Goal: Information Seeking & Learning: Find contact information

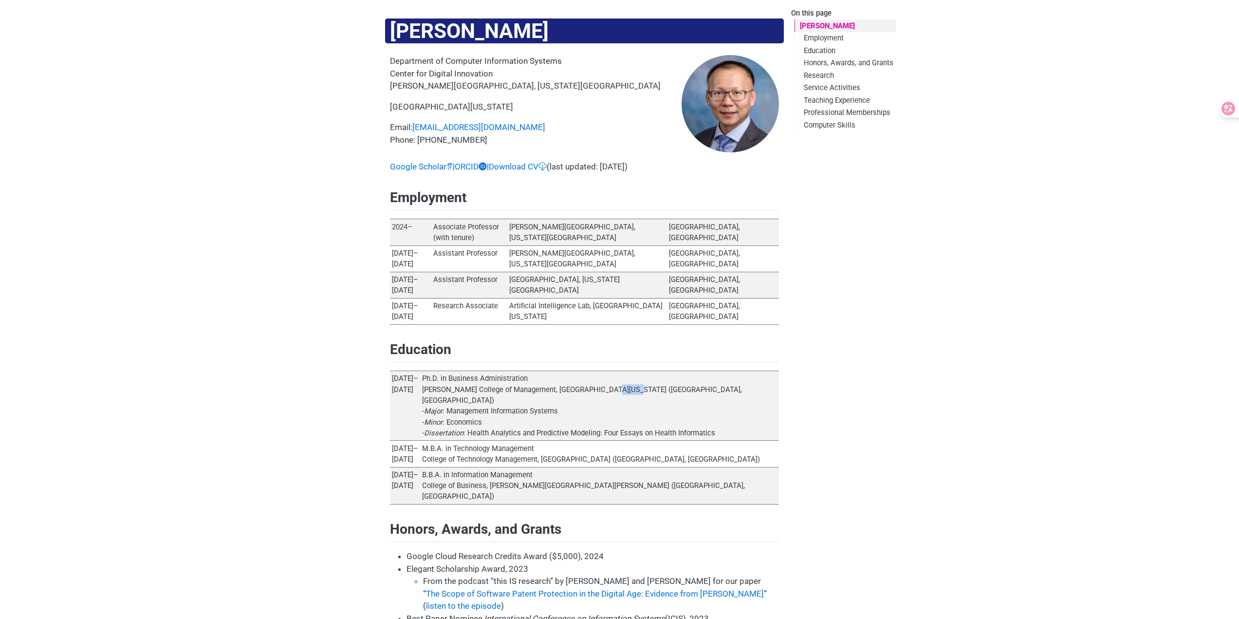
drag, startPoint x: 585, startPoint y: 346, endPoint x: 605, endPoint y: 348, distance: 20.0
click at [605, 371] on td "Ph.D. in Business Administration [PERSON_NAME] College of Management, [GEOGRAPH…" at bounding box center [599, 406] width 359 height 70
copy td "[GEOGRAPHIC_DATA]"
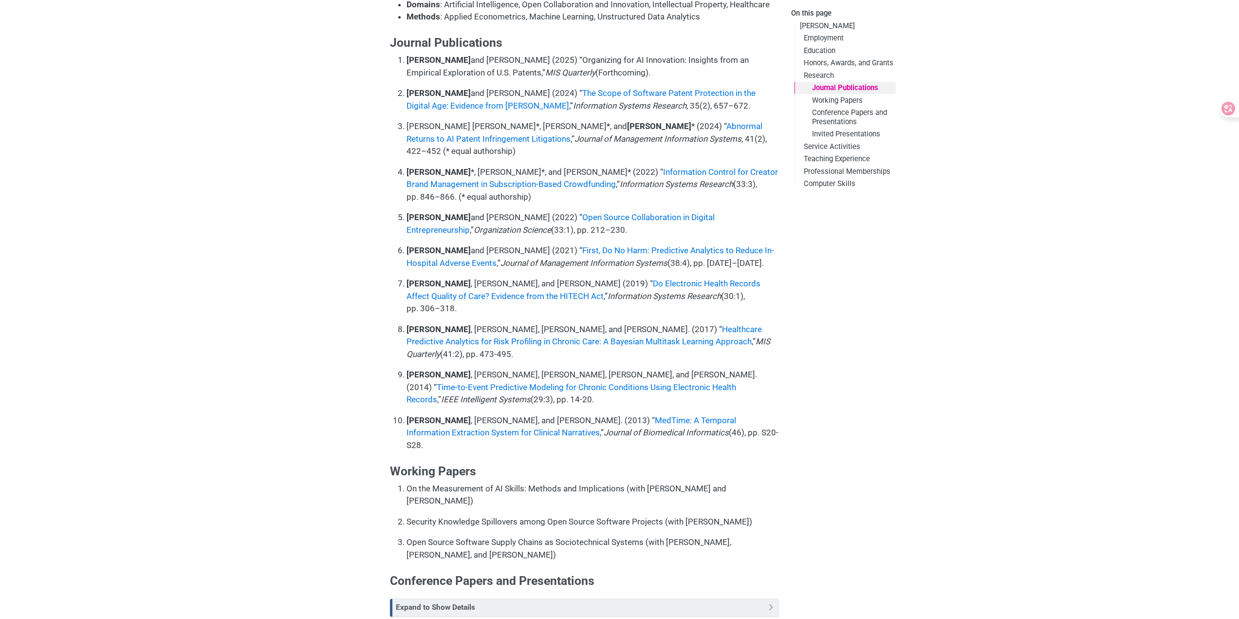
scroll to position [828, 0]
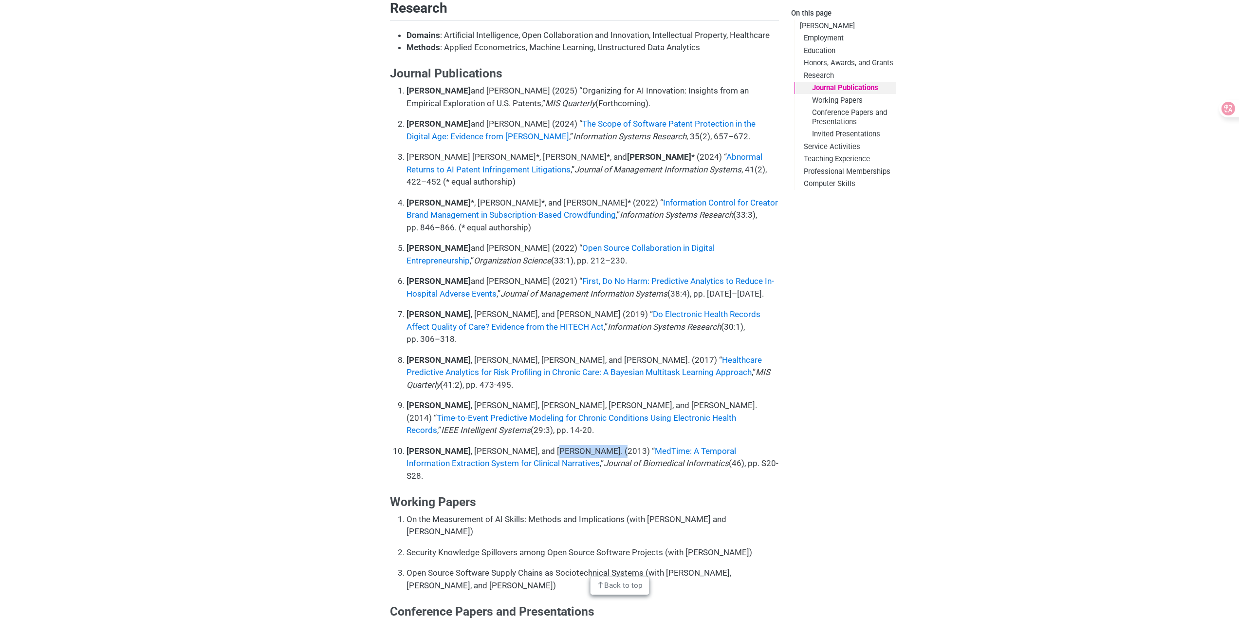
drag, startPoint x: 526, startPoint y: 348, endPoint x: 587, endPoint y: 350, distance: 60.4
click at [587, 445] on p "[PERSON_NAME] , [PERSON_NAME], and [PERSON_NAME]. (2013) “ MedTime: A Temporal …" at bounding box center [592, 463] width 372 height 37
click at [582, 445] on p "[PERSON_NAME] , [PERSON_NAME], and [PERSON_NAME]. (2013) “ MedTime: A Temporal …" at bounding box center [592, 463] width 372 height 37
drag, startPoint x: 585, startPoint y: 349, endPoint x: 524, endPoint y: 346, distance: 61.4
click at [524, 445] on p "[PERSON_NAME] , [PERSON_NAME], and [PERSON_NAME]. (2013) “ MedTime: A Temporal …" at bounding box center [592, 463] width 372 height 37
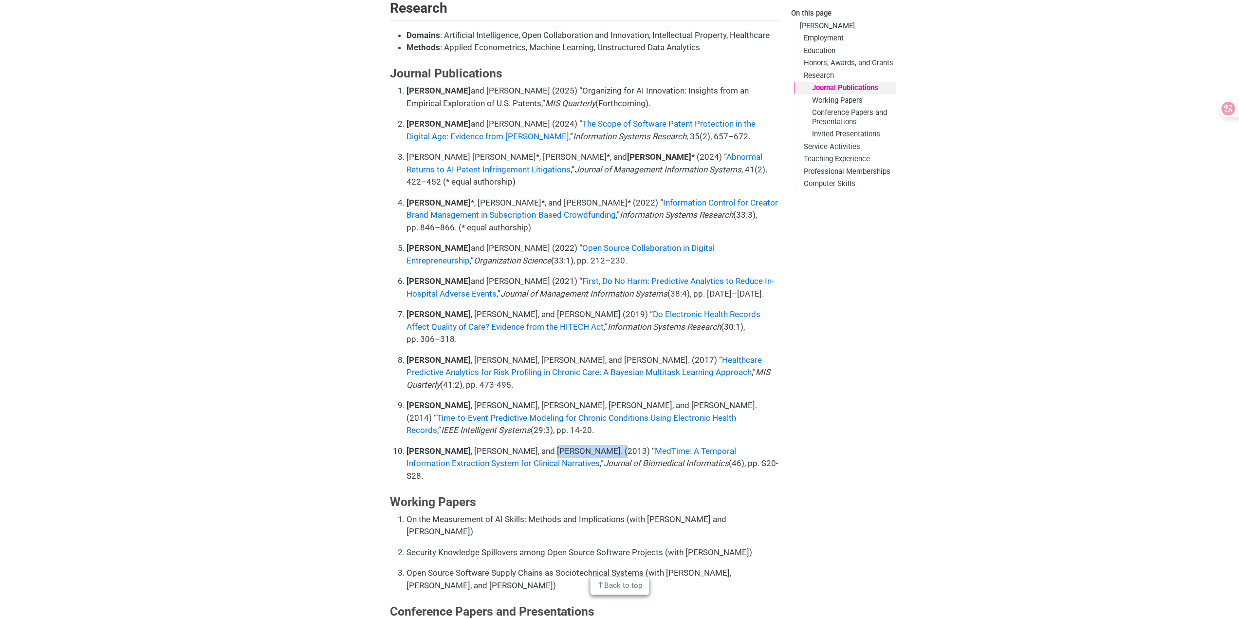
copy p "[PERSON_NAME]"
drag, startPoint x: 449, startPoint y: 257, endPoint x: 503, endPoint y: 256, distance: 54.0
click at [503, 354] on p "[PERSON_NAME] , [PERSON_NAME], [PERSON_NAME], and [PERSON_NAME]. (2017) “ Healt…" at bounding box center [592, 372] width 372 height 37
copy p "[PERSON_NAME]"
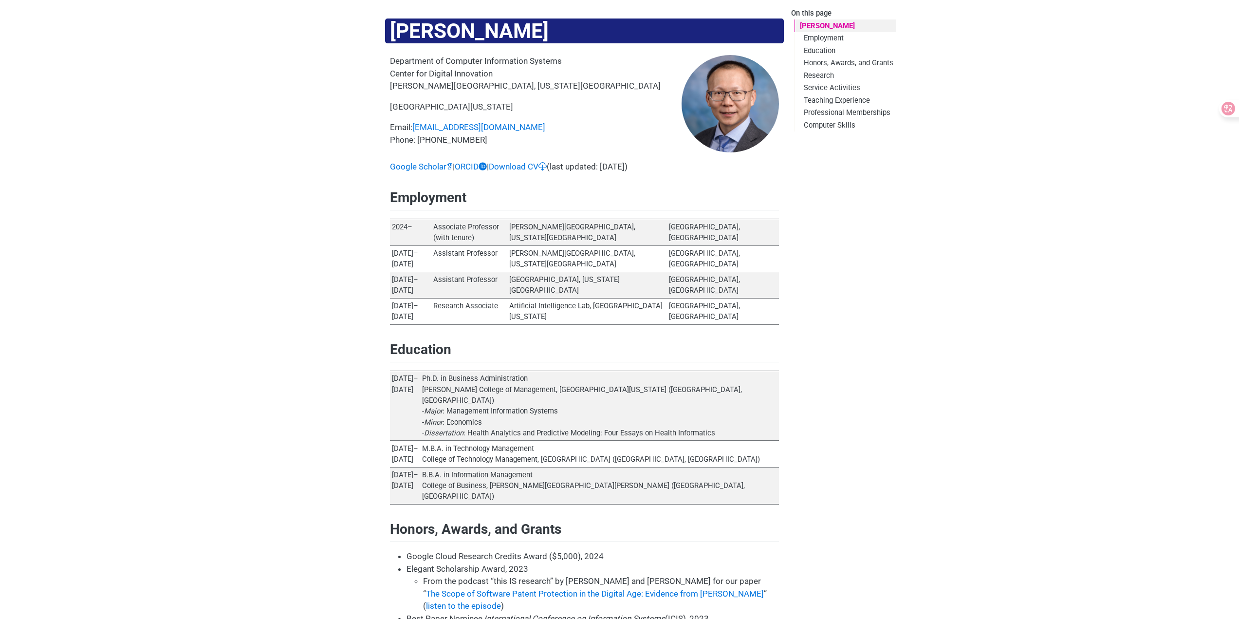
click at [647, 110] on p "[GEOGRAPHIC_DATA][US_STATE]" at bounding box center [536, 107] width 292 height 13
drag, startPoint x: 666, startPoint y: 125, endPoint x: 645, endPoint y: 147, distance: 29.9
click at [665, 126] on p "Email: [EMAIL_ADDRESS][DOMAIN_NAME] Phone: [PHONE_NUMBER]" at bounding box center [536, 133] width 292 height 25
click at [653, 228] on td "[PERSON_NAME][GEOGRAPHIC_DATA], [US_STATE][GEOGRAPHIC_DATA]" at bounding box center [587, 232] width 160 height 26
drag, startPoint x: 506, startPoint y: 83, endPoint x: 595, endPoint y: 87, distance: 89.7
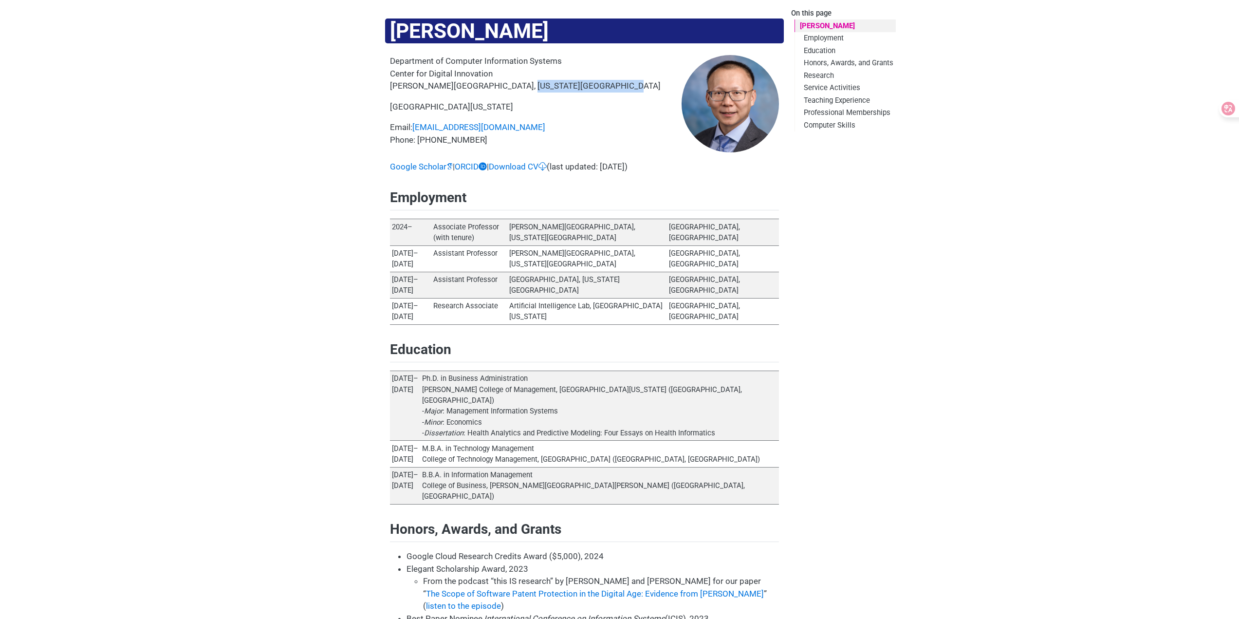
click at [596, 87] on p "Department of Computer Information Systems Center for Digital Innovation Robins…" at bounding box center [536, 73] width 292 height 37
click at [535, 95] on div "Department of Computer Information Systems Center for Digital Innovation Robins…" at bounding box center [536, 104] width 292 height 99
drag, startPoint x: 500, startPoint y: 84, endPoint x: 592, endPoint y: 85, distance: 91.5
click at [592, 85] on p "Department of Computer Information Systems Center for Digital Innovation Robins…" at bounding box center [536, 73] width 292 height 37
copy p "[US_STATE][GEOGRAPHIC_DATA]"
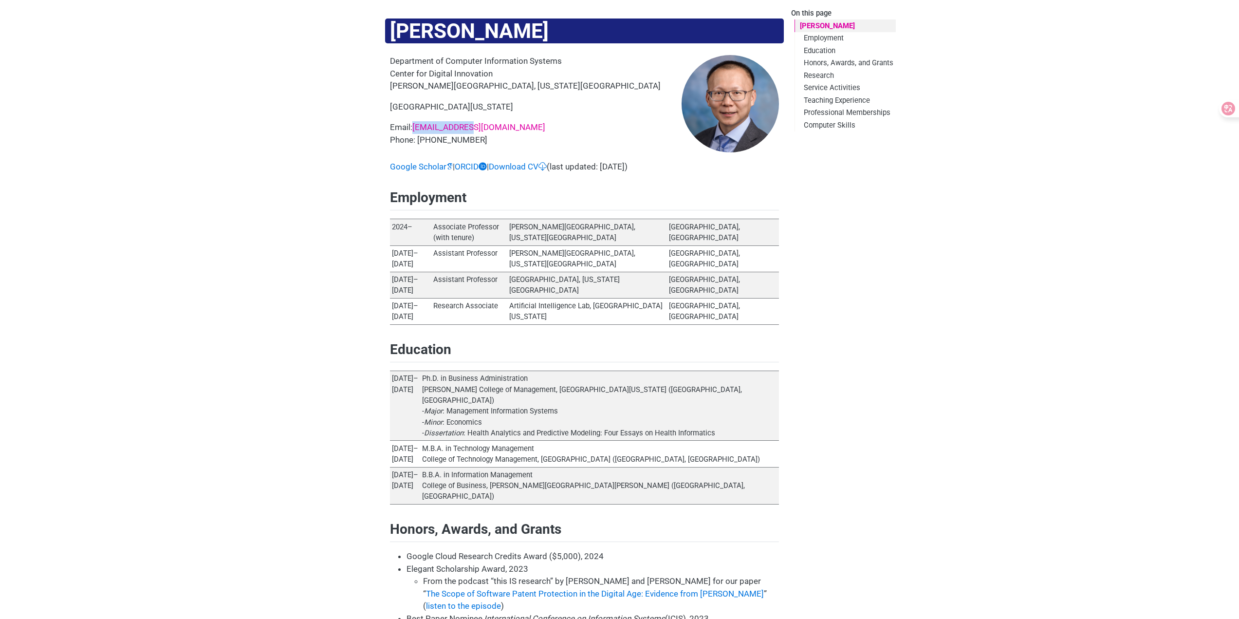
drag, startPoint x: 483, startPoint y: 126, endPoint x: 414, endPoint y: 129, distance: 69.2
click at [414, 129] on p "Email: [EMAIL_ADDRESS][DOMAIN_NAME] Phone: [PHONE_NUMBER]" at bounding box center [536, 133] width 292 height 25
copy link "[EMAIL_ADDRESS][DOMAIN_NAME]"
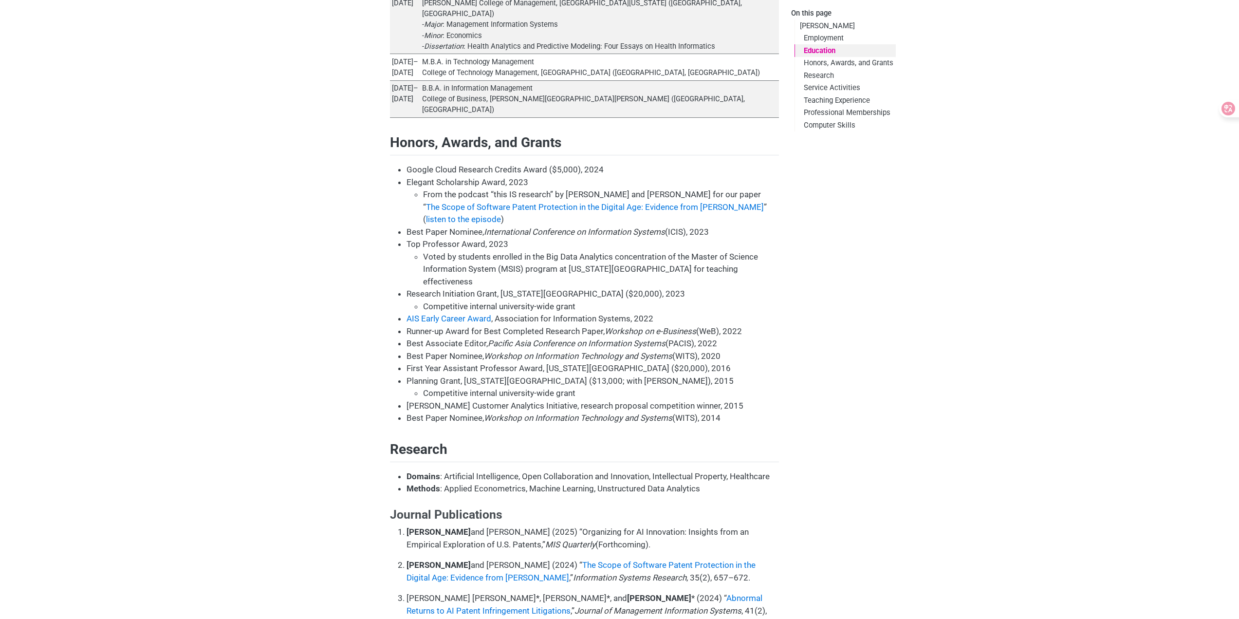
scroll to position [389, 0]
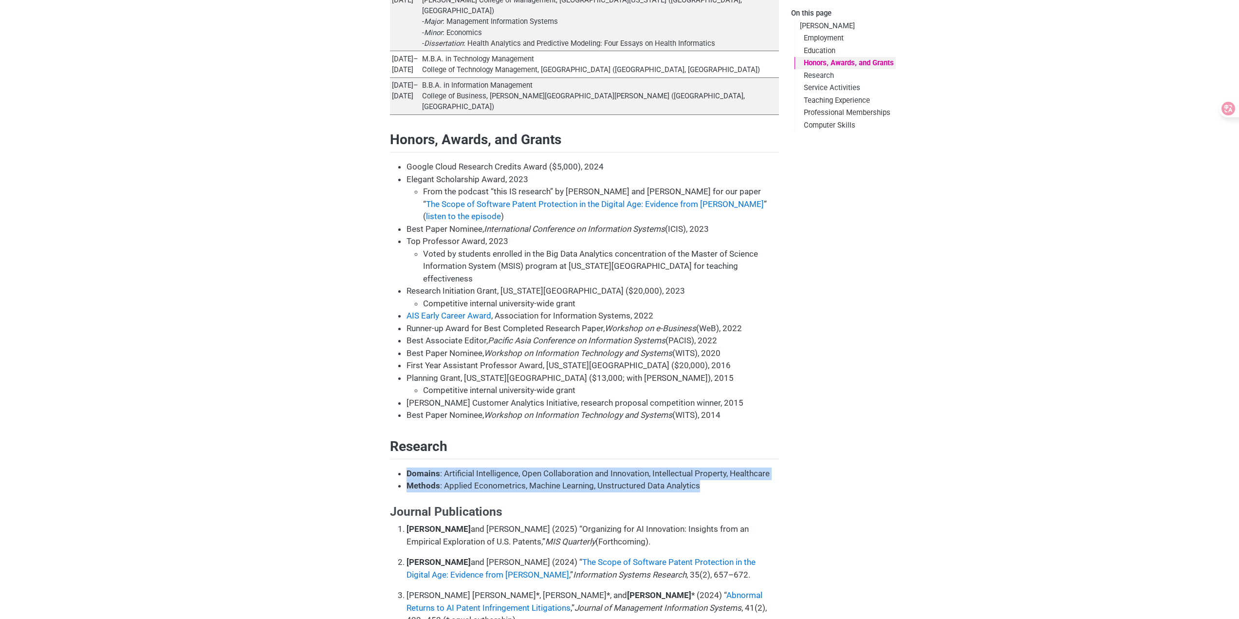
drag, startPoint x: 712, startPoint y: 409, endPoint x: 391, endPoint y: 396, distance: 321.1
click at [391, 467] on ul "Domains : Artificial Intelligence, Open Collaboration and Innovation, Intellect…" at bounding box center [584, 479] width 389 height 25
copy ul "Domains : Artificial Intelligence, Open Collaboration and Innovation, Intellect…"
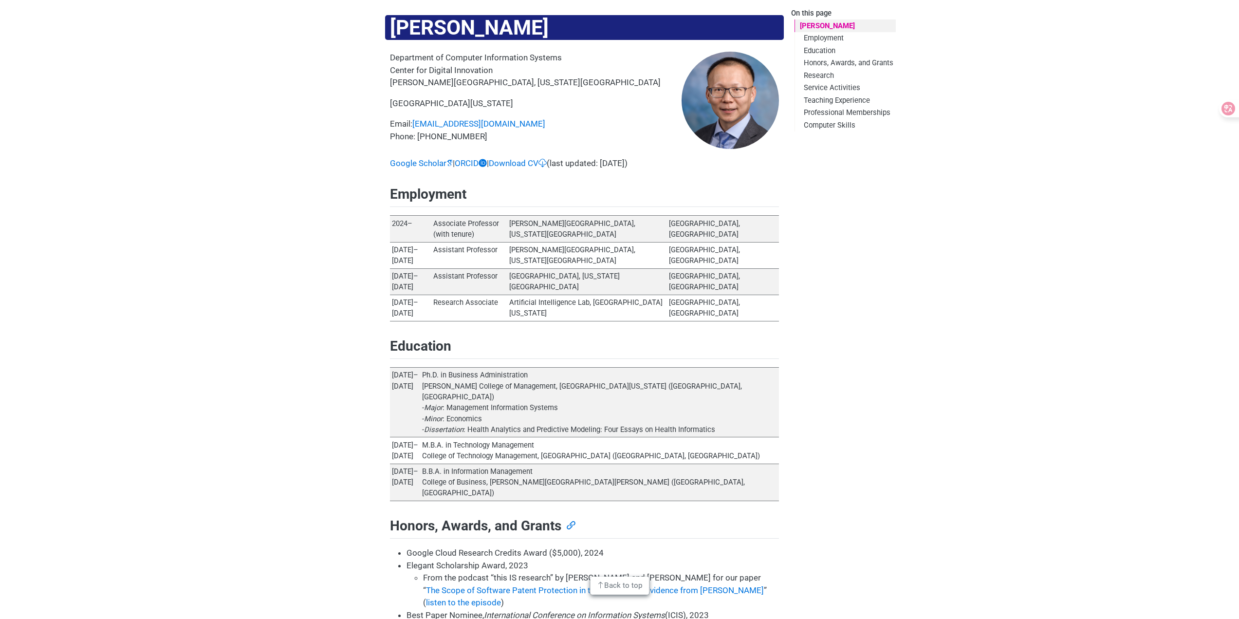
scroll to position [0, 0]
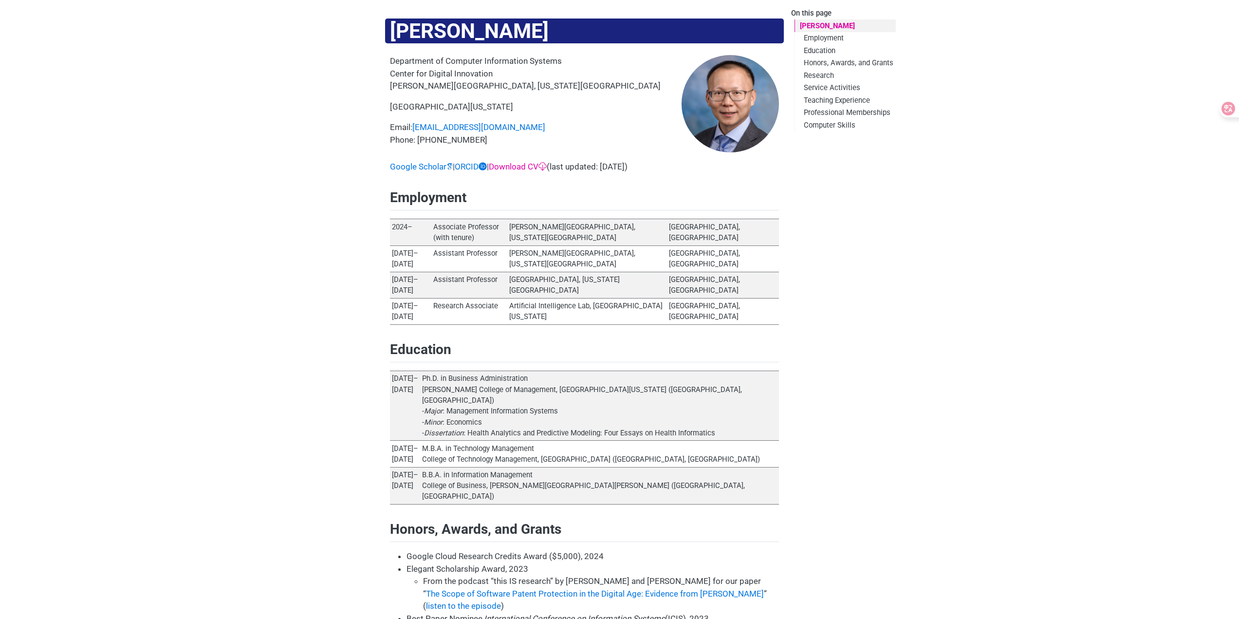
click at [539, 167] on link "Download CV" at bounding box center [518, 167] width 58 height 10
